Goal: Use online tool/utility

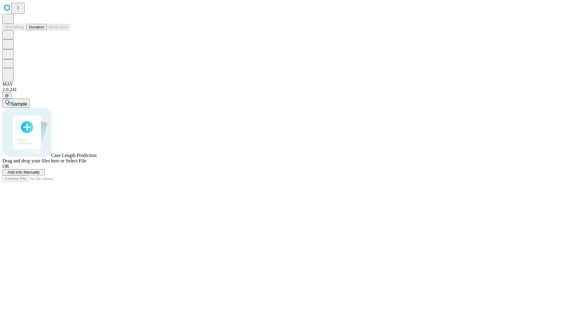
click at [44, 30] on button "Duration" at bounding box center [37, 27] width 20 height 6
click at [27, 101] on span "Sample" at bounding box center [19, 103] width 16 height 5
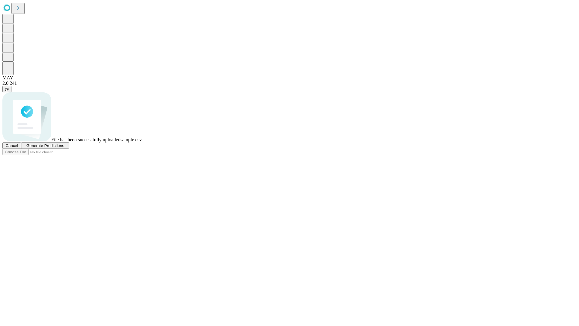
click at [64, 148] on span "Generate Predictions" at bounding box center [45, 145] width 38 height 5
